Goal: Check status

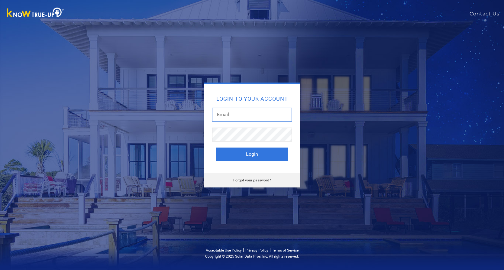
type input "[EMAIL_ADDRESS][DOMAIN_NAME]"
click at [241, 153] on button "Login" at bounding box center [252, 153] width 72 height 13
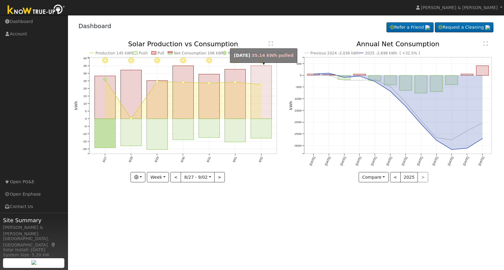
click at [262, 100] on rect "onclick=""" at bounding box center [261, 92] width 21 height 53
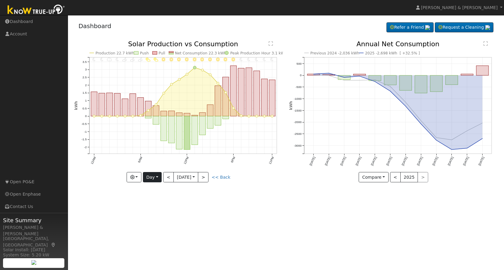
click at [155, 178] on button "Day" at bounding box center [152, 177] width 19 height 10
click at [155, 196] on link "Week" at bounding box center [164, 198] width 42 height 8
type input "2025-08-27"
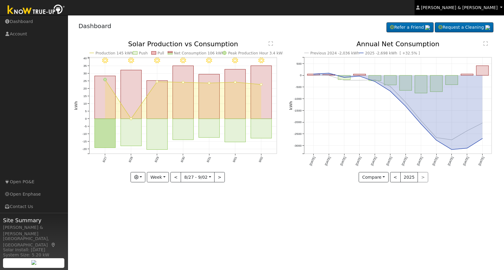
click at [488, 11] on link "Kristin & Dustin Scharnick" at bounding box center [458, 7] width 89 height 15
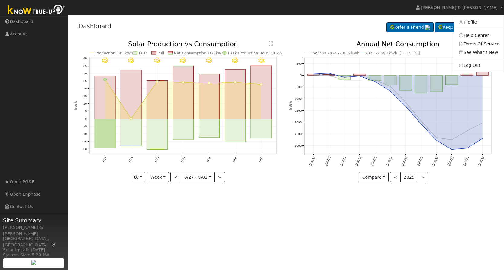
click at [472, 66] on link "Log Out" at bounding box center [479, 65] width 50 height 8
